Goal: Consume media (video, audio)

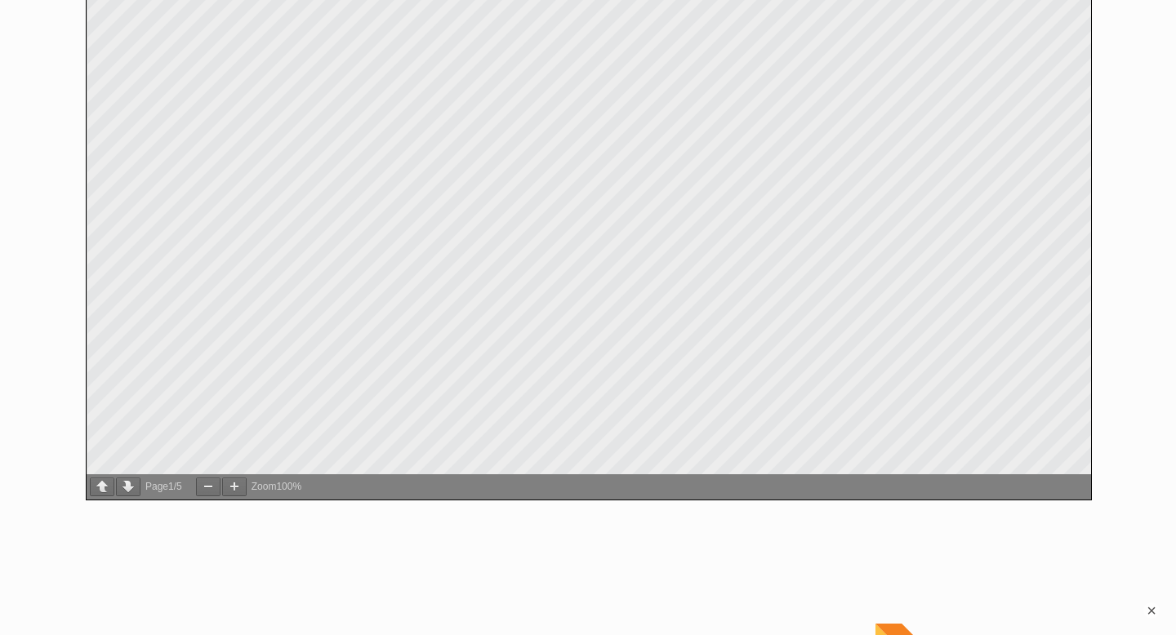
scroll to position [1470, 0]
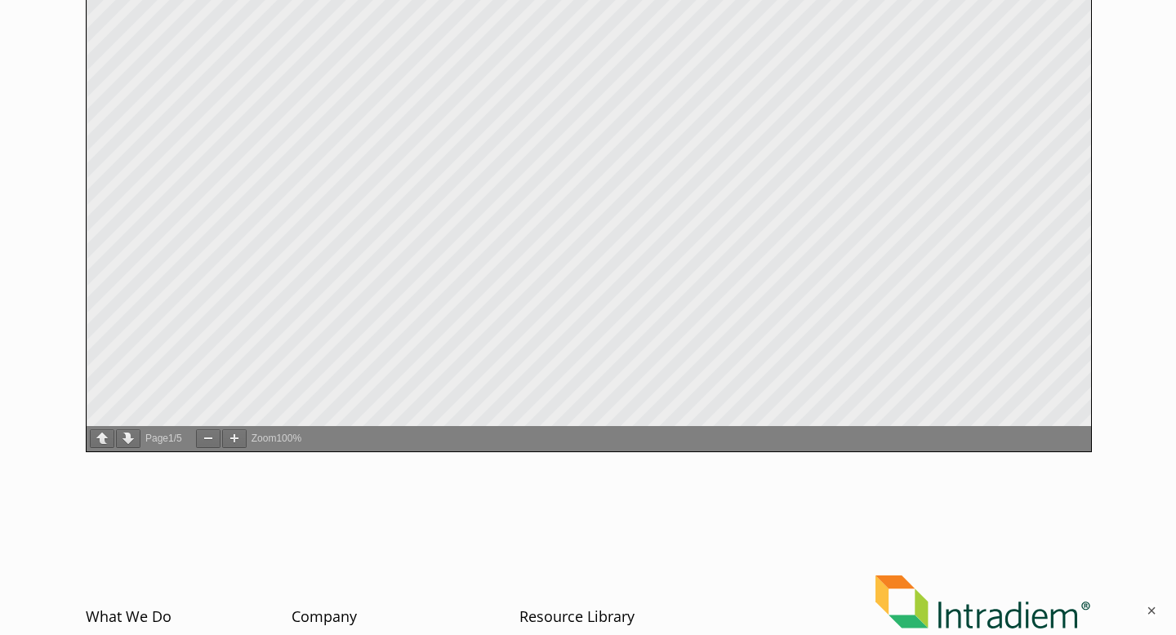
click at [180, 441] on div "Page 1 / 5" at bounding box center [164, 438] width 40 height 15
click at [130, 442] on button "button" at bounding box center [128, 438] width 24 height 19
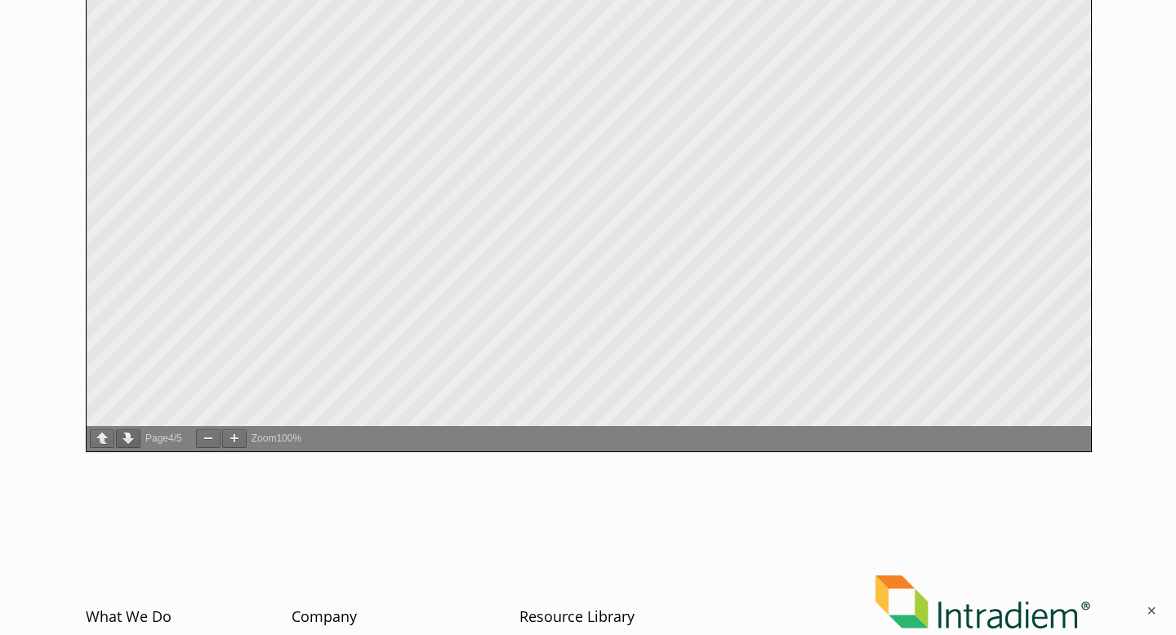
click at [130, 442] on button "button" at bounding box center [128, 438] width 24 height 19
click at [105, 443] on button "button" at bounding box center [102, 438] width 24 height 19
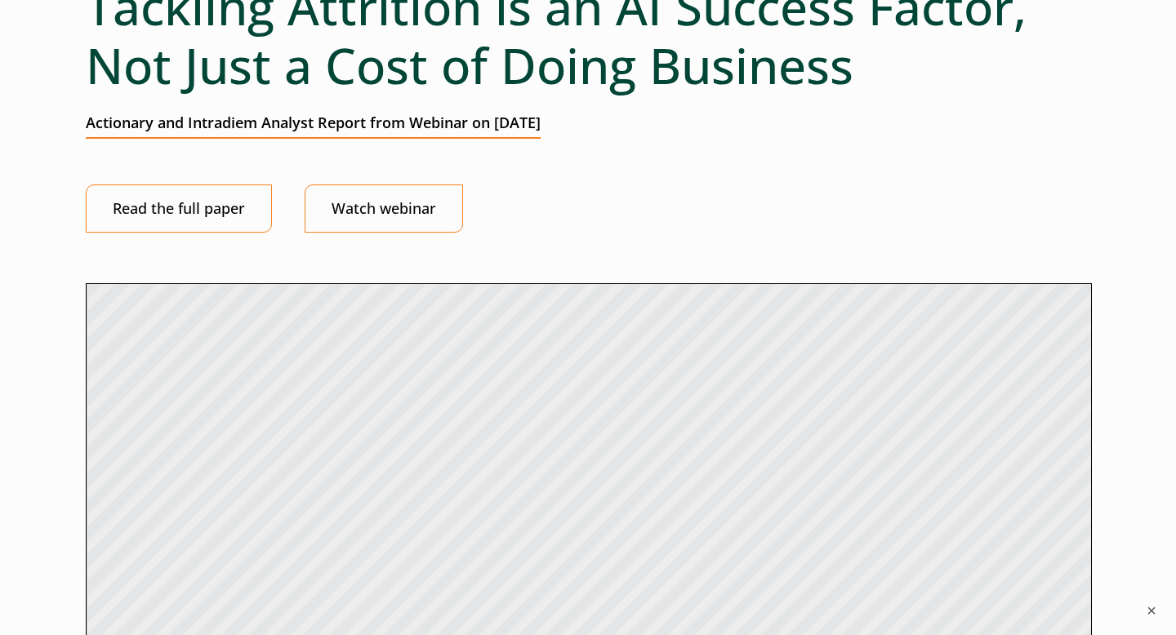
scroll to position [140, 0]
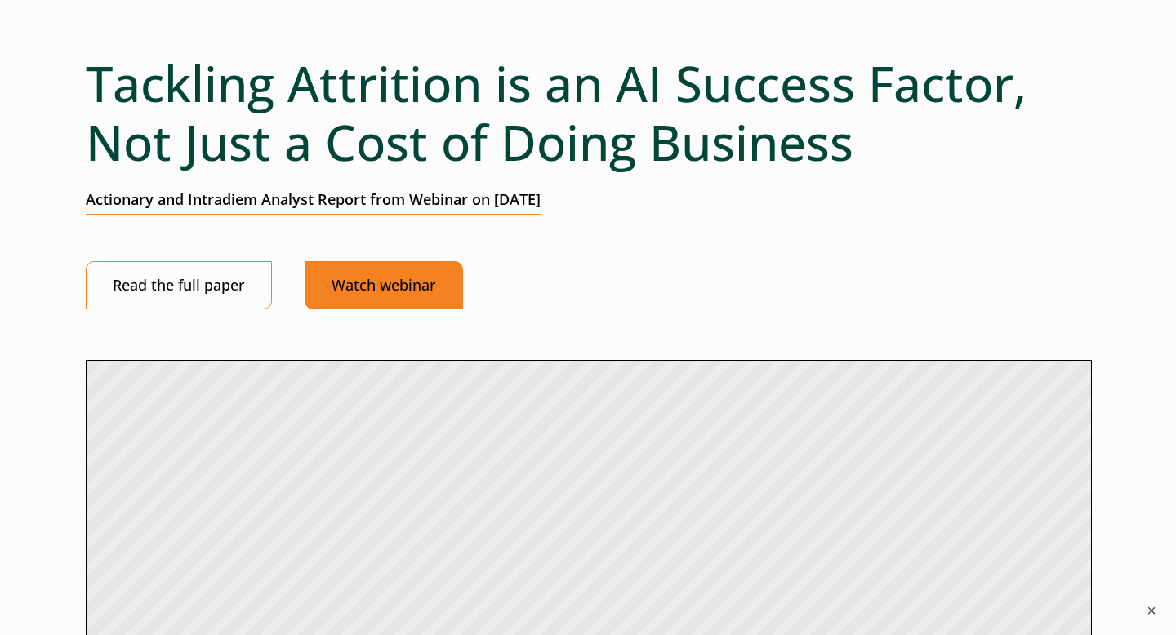
click at [333, 278] on link "Watch webinar" at bounding box center [384, 285] width 158 height 48
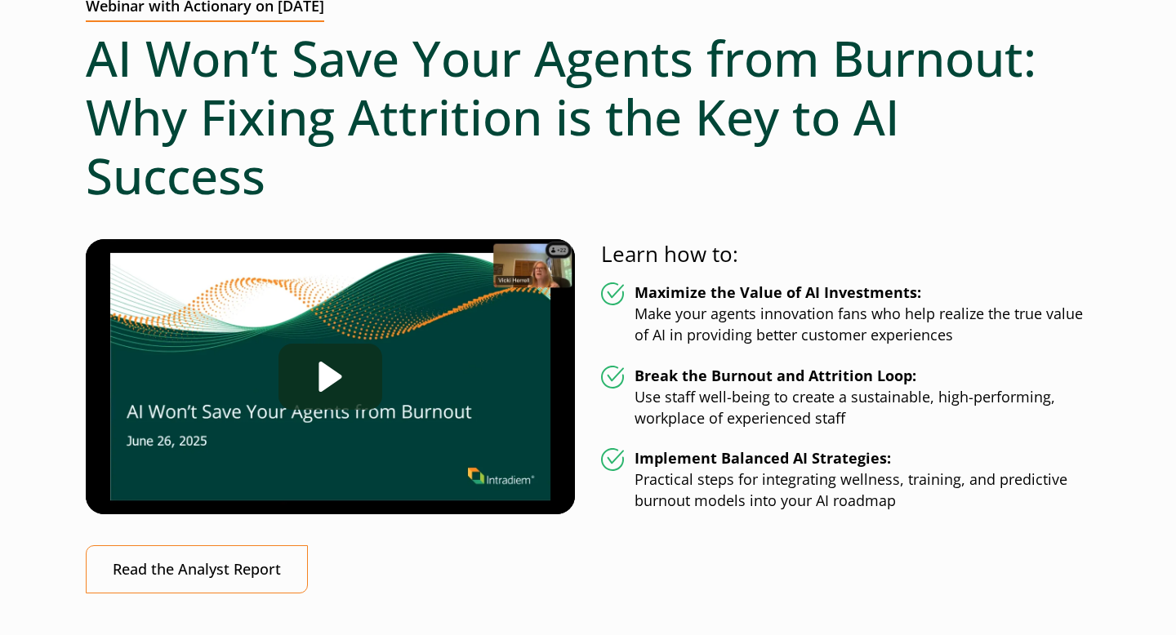
scroll to position [231, 0]
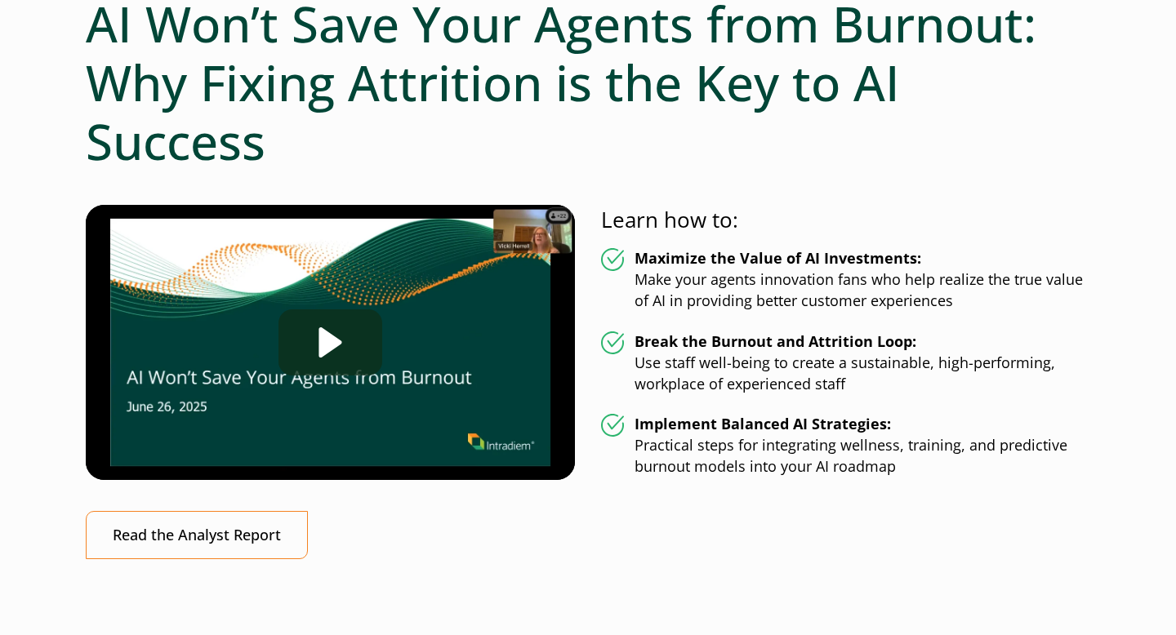
click at [336, 338] on div "Play" at bounding box center [330, 342] width 104 height 66
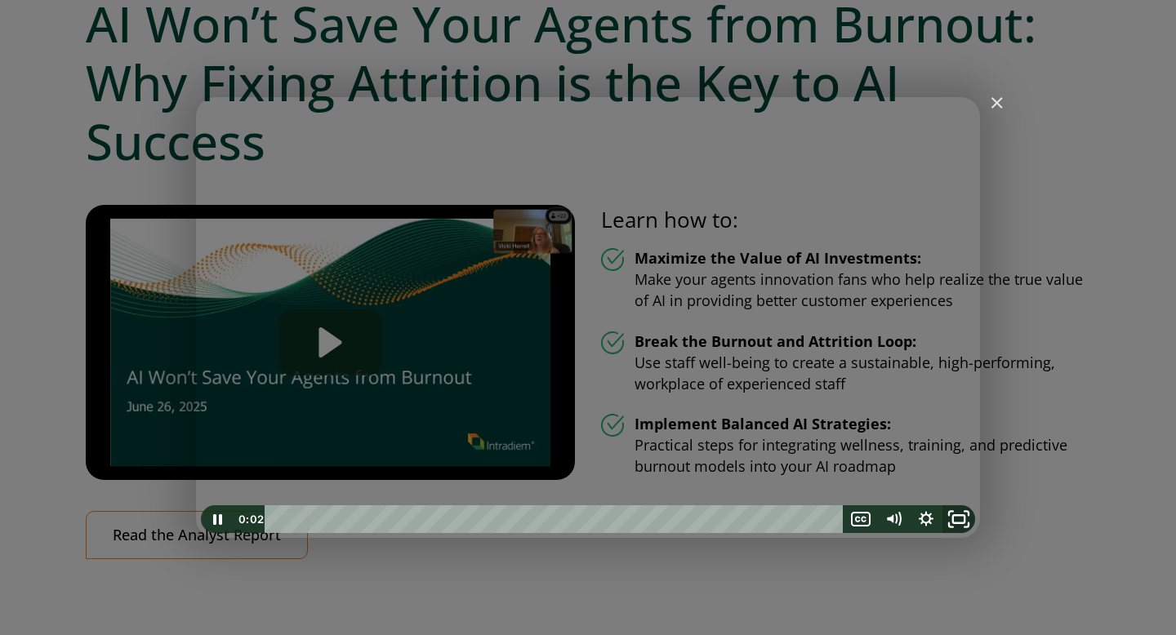
click at [956, 515] on rect "Fullscreen" at bounding box center [958, 519] width 11 height 8
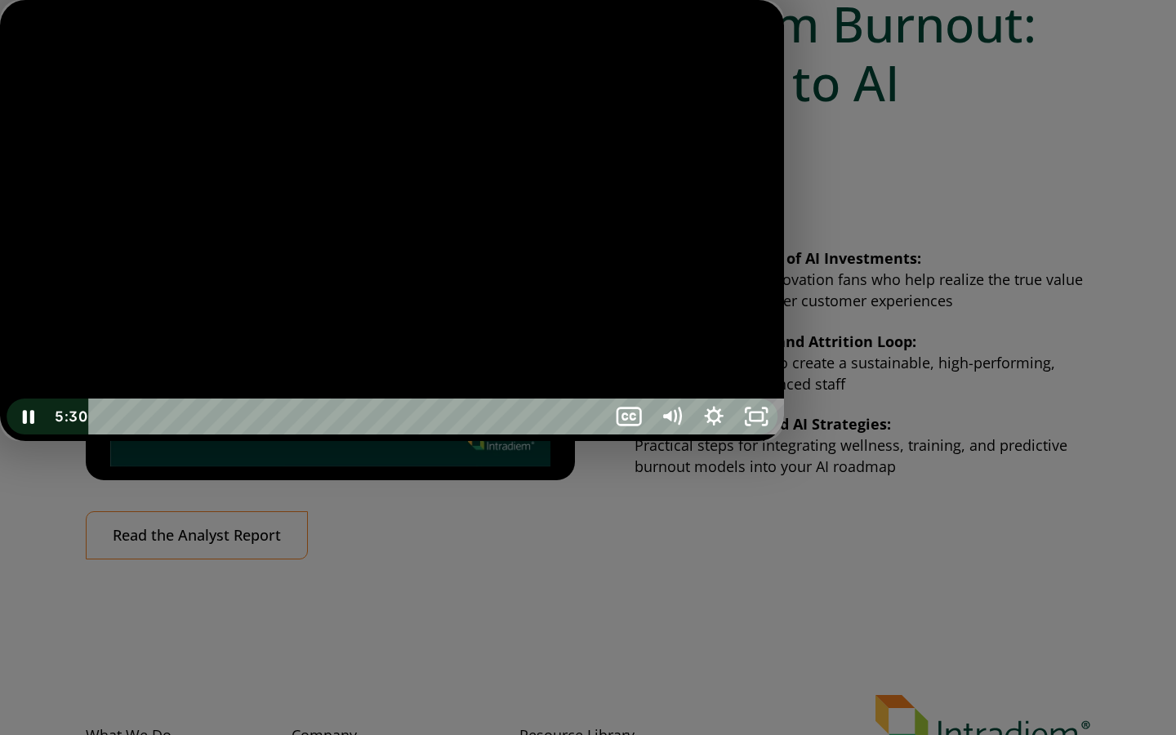
click at [217, 434] on div "Playbar" at bounding box center [351, 416] width 492 height 36
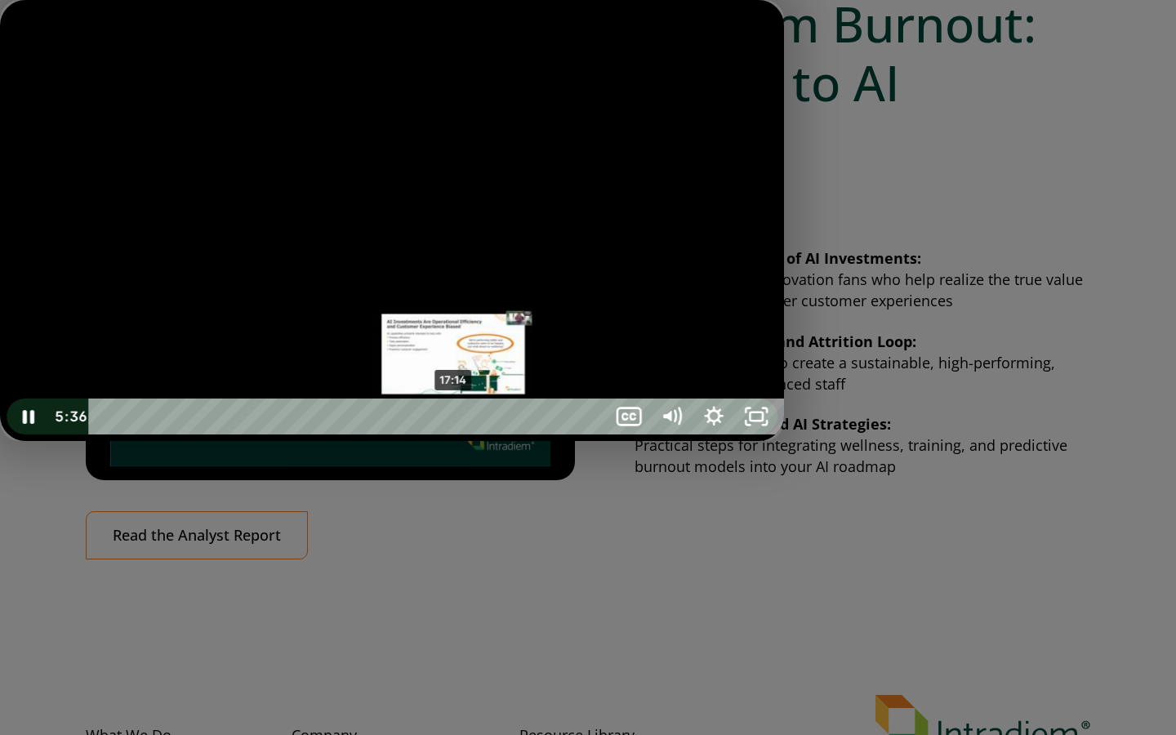
click at [455, 434] on div "17:14" at bounding box center [351, 416] width 492 height 36
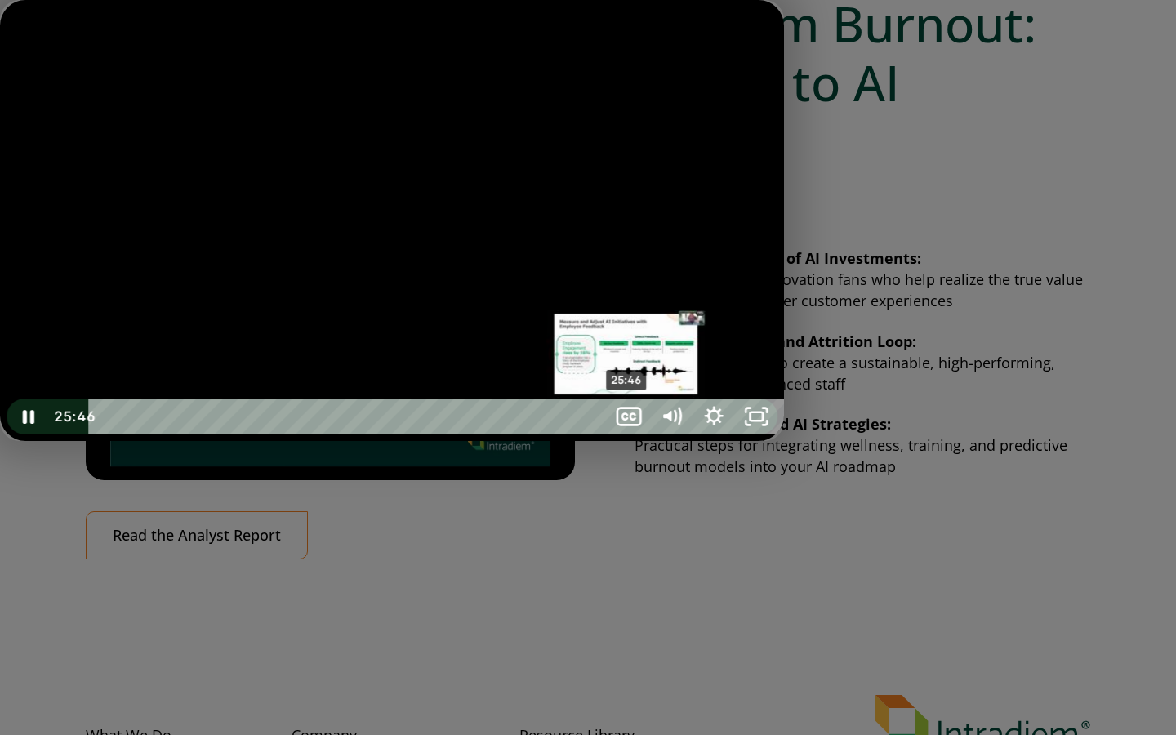
click at [597, 434] on div "25:46" at bounding box center [351, 416] width 492 height 36
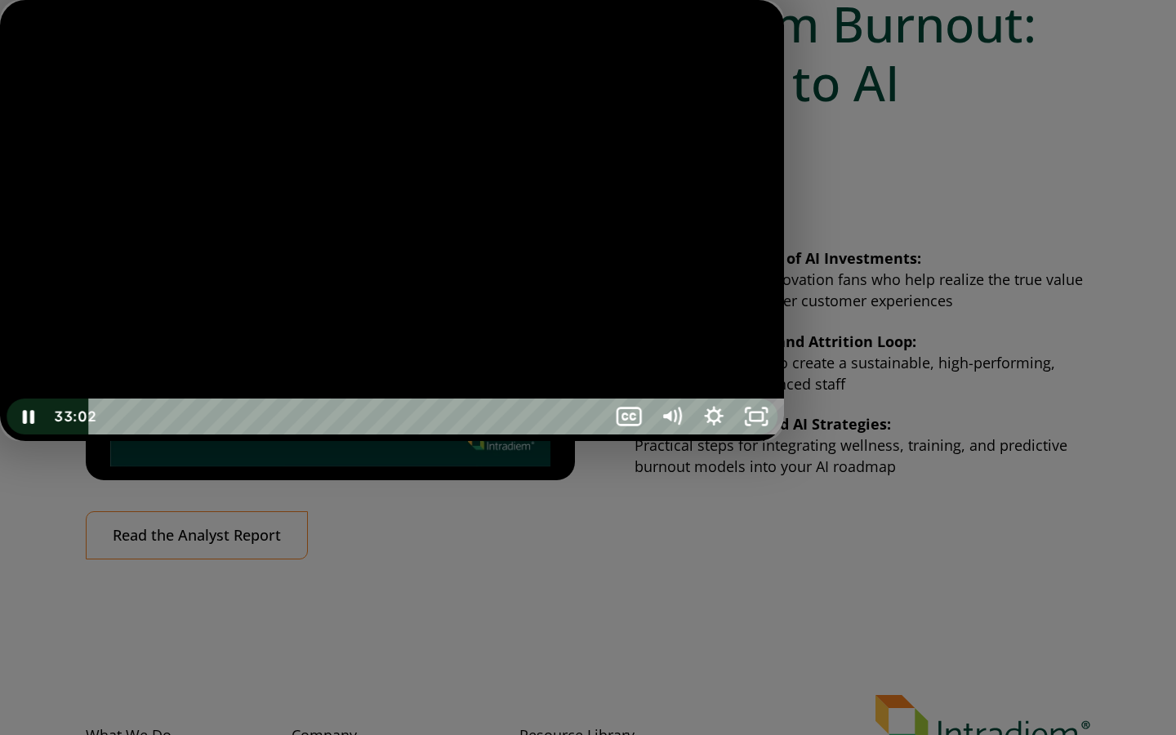
click at [597, 434] on div "37:41" at bounding box center [351, 416] width 492 height 36
click at [597, 434] on div "32:42" at bounding box center [351, 416] width 492 height 36
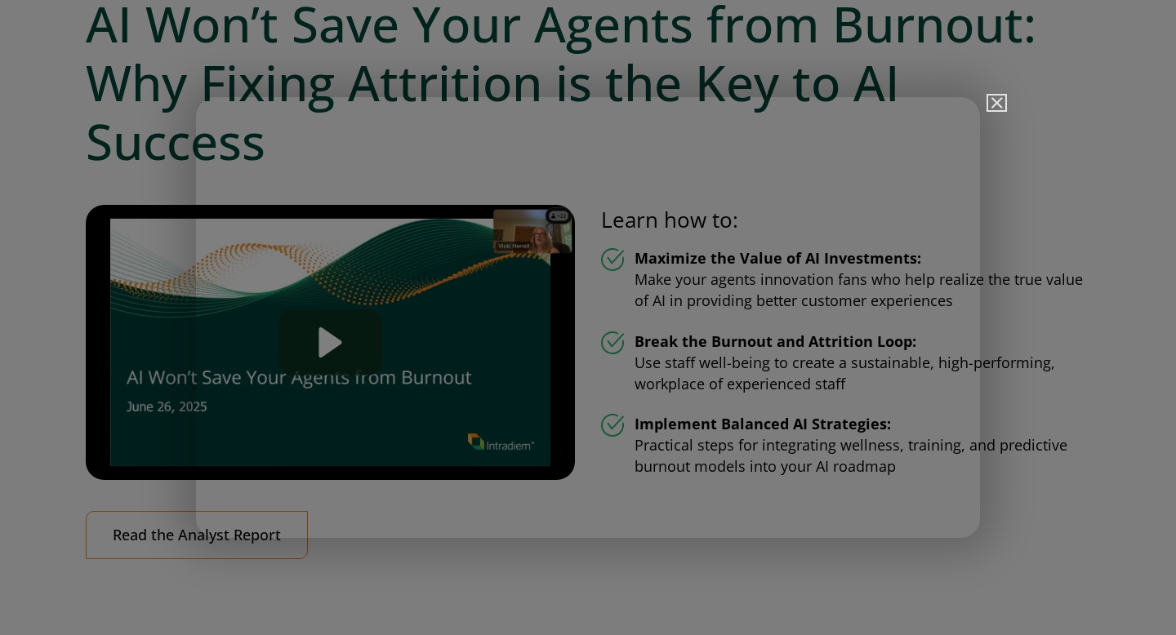
click at [994, 100] on img "Close" at bounding box center [990, 110] width 28 height 28
